Goal: Task Accomplishment & Management: Manage account settings

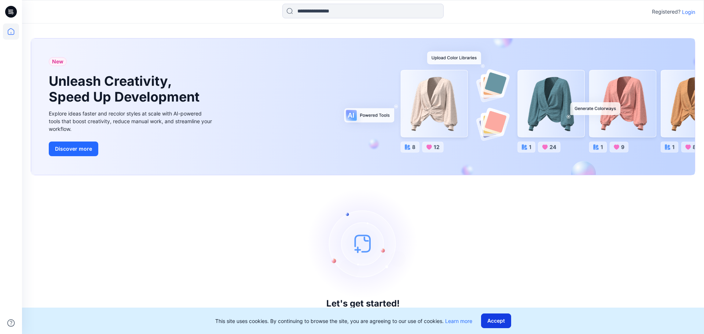
click at [496, 320] on button "Accept" at bounding box center [496, 321] width 30 height 15
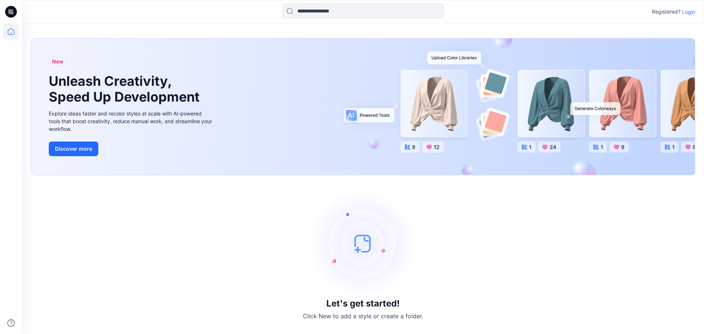
click at [688, 11] on p "Login" at bounding box center [688, 12] width 13 height 8
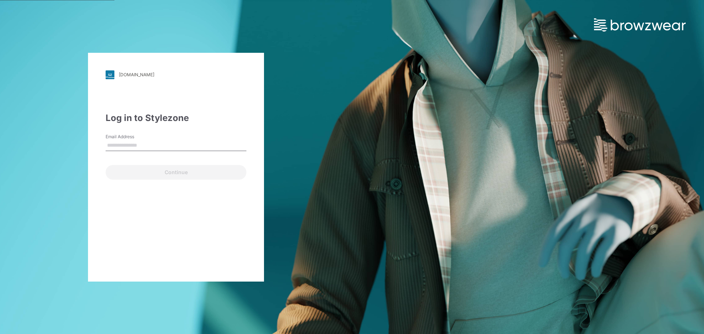
type input "**********"
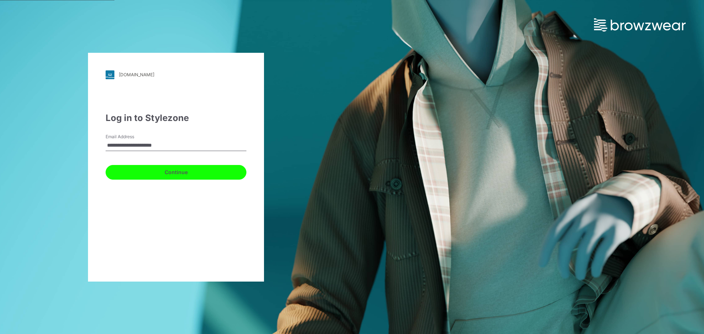
click at [171, 172] on button "Continue" at bounding box center [176, 172] width 141 height 15
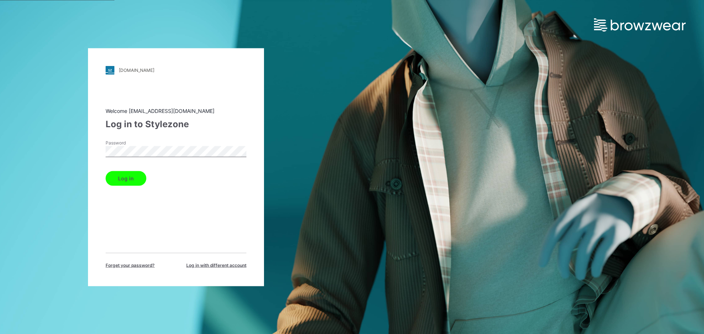
click at [127, 182] on button "Log in" at bounding box center [126, 178] width 41 height 15
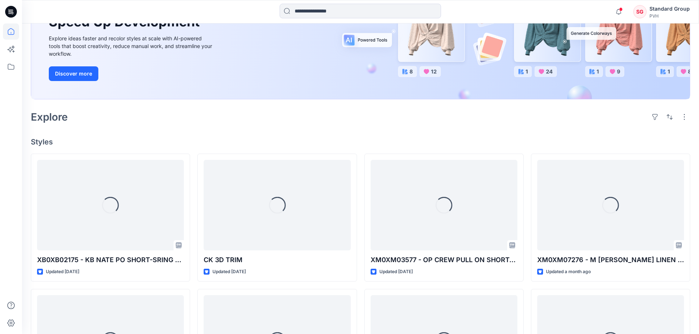
scroll to position [110, 0]
